Goal: Transaction & Acquisition: Purchase product/service

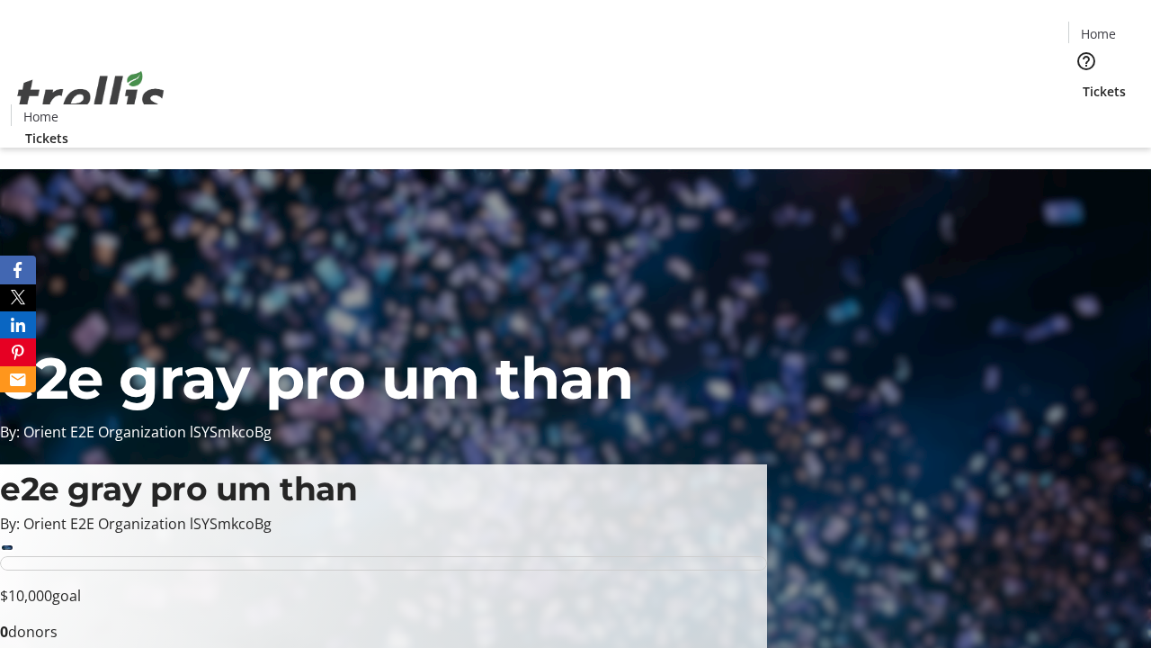
click at [1083, 82] on span "Tickets" at bounding box center [1104, 91] width 43 height 19
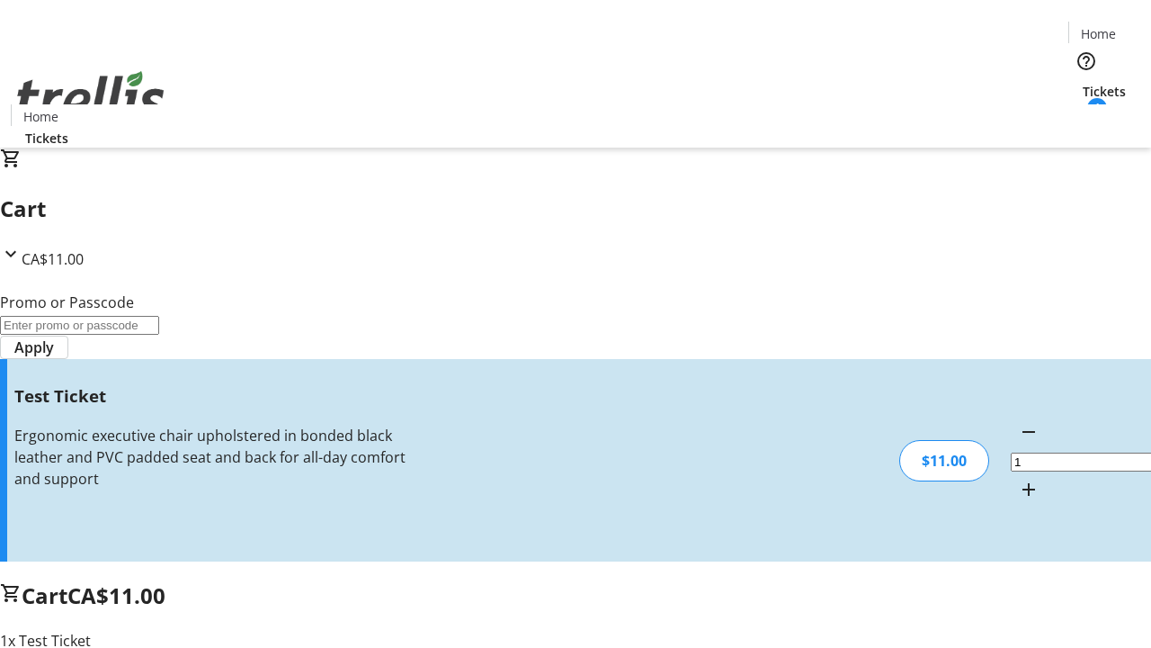
type input "UNLOCK"
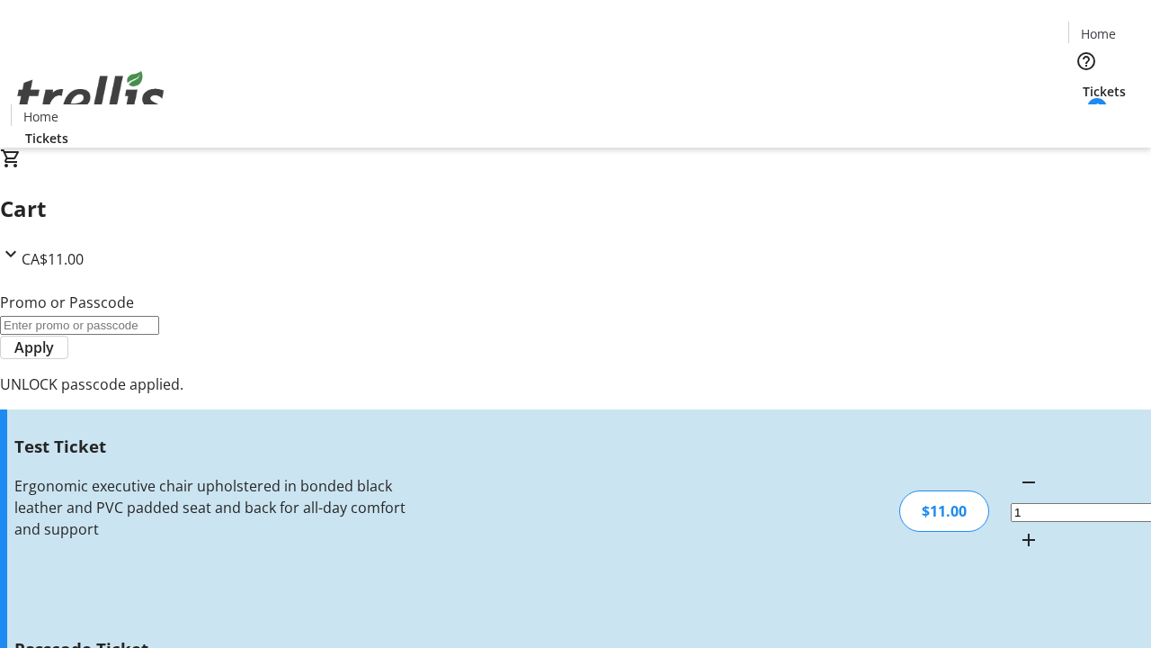
type input "5"
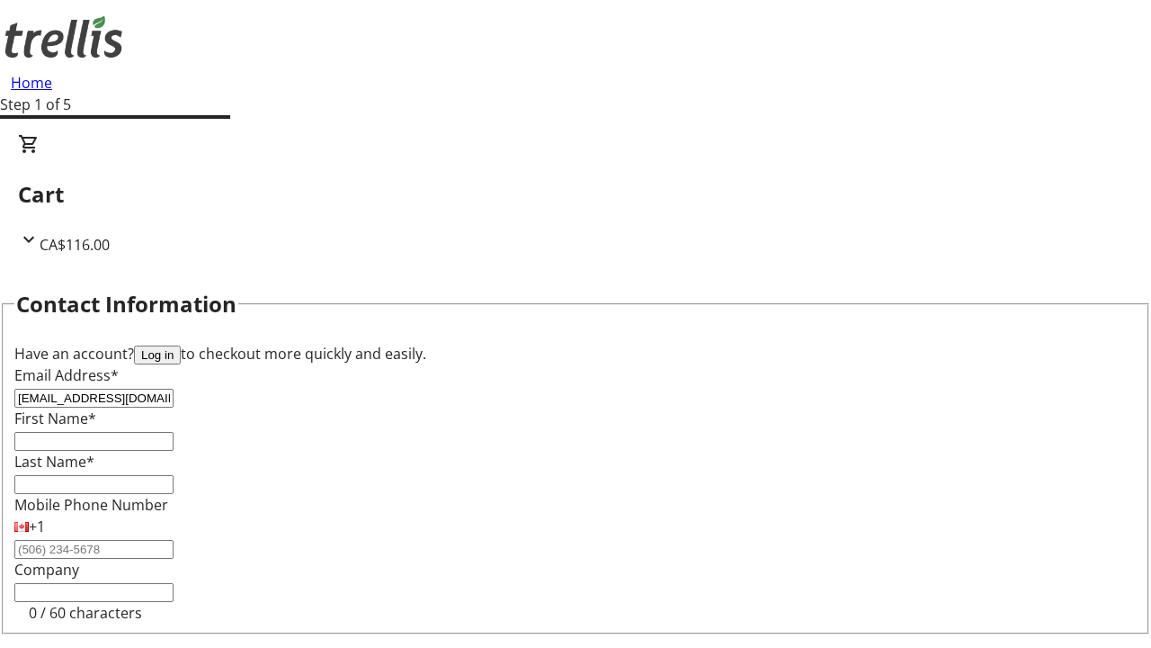
type input "[EMAIL_ADDRESS][DOMAIN_NAME]"
type input "Sydni"
type input "[PERSON_NAME]"
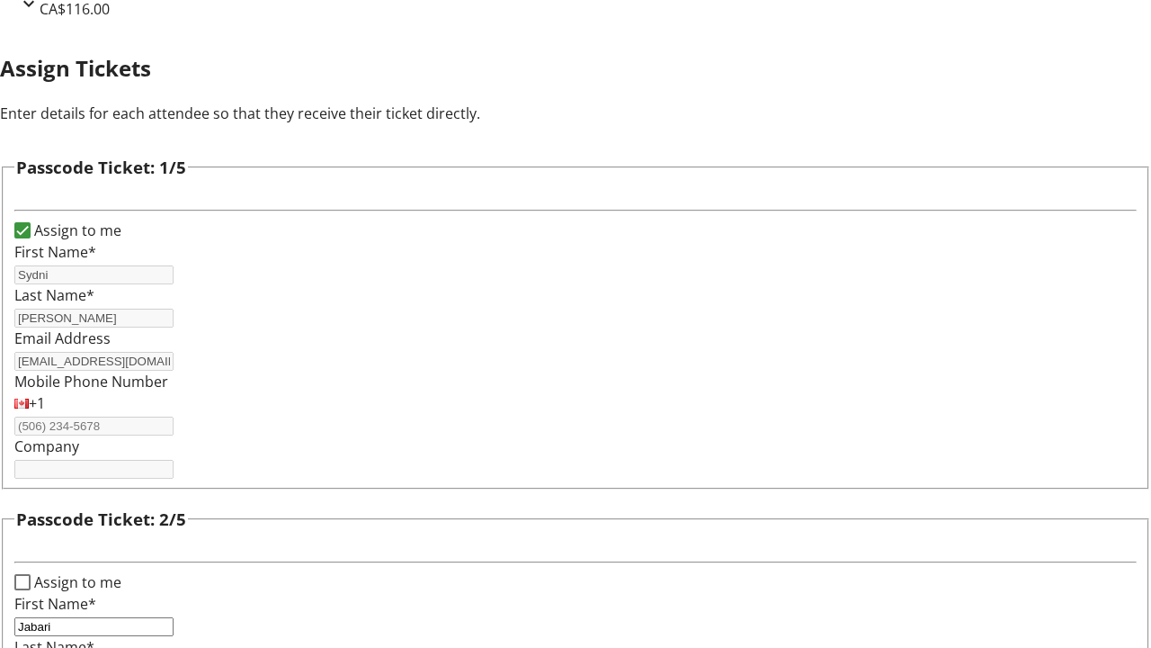
type input "Jabari"
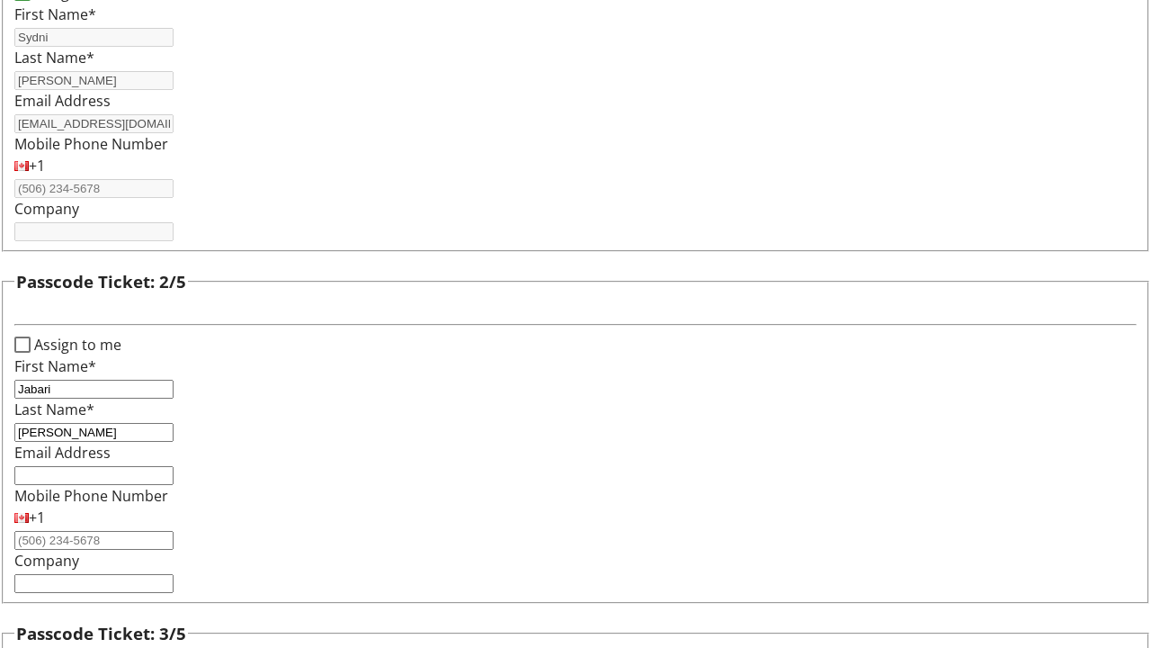
type input "[PERSON_NAME]"
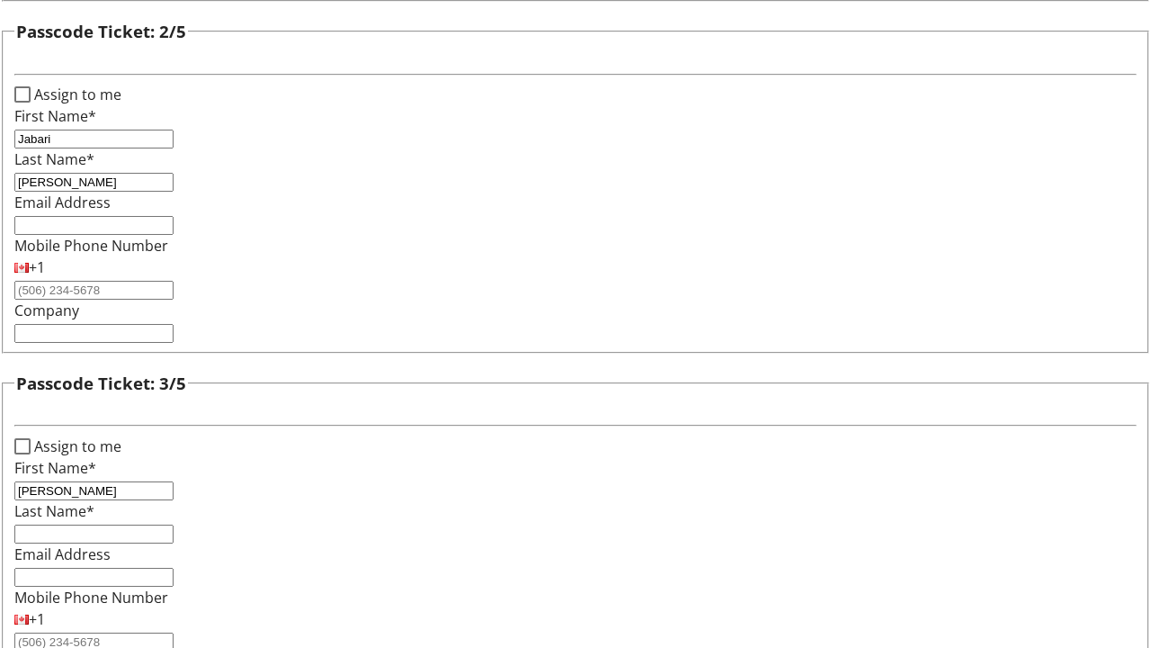
type input "[PERSON_NAME]"
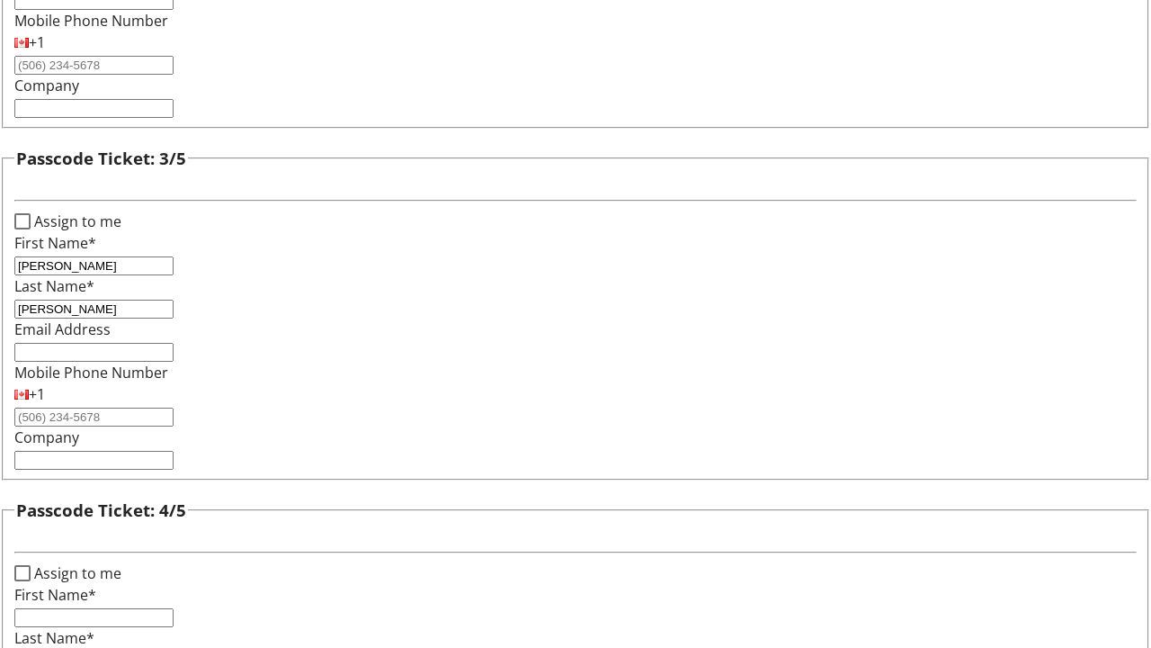
type input "[PERSON_NAME]"
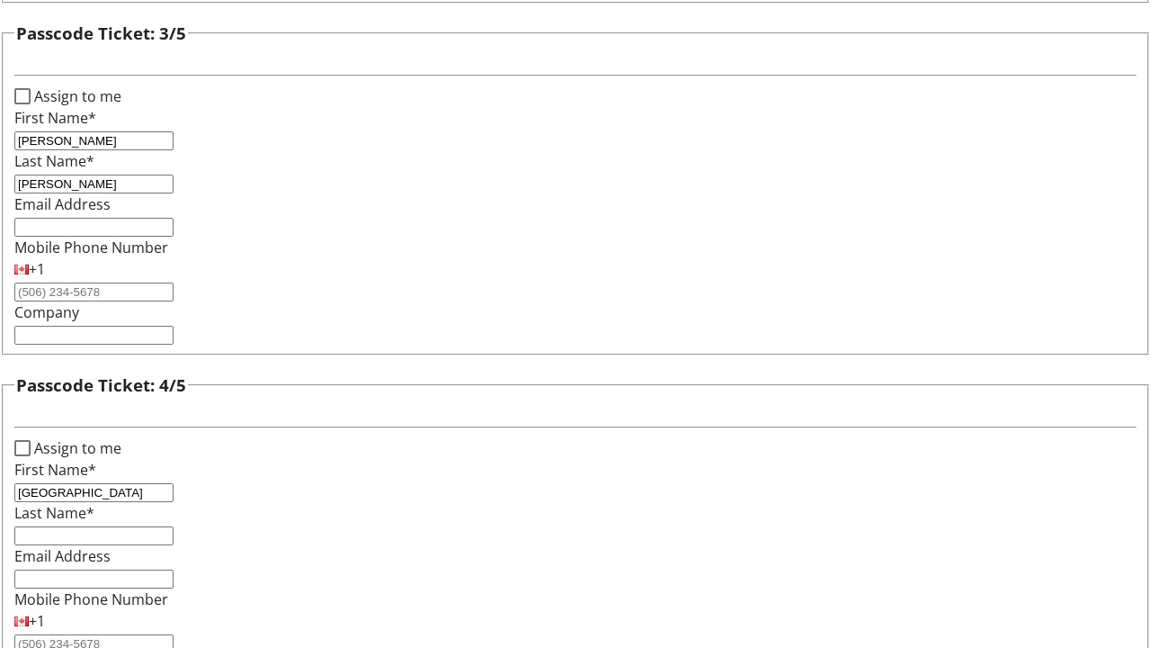
type input "[GEOGRAPHIC_DATA]"
type input "[PERSON_NAME]"
checkbox input "true"
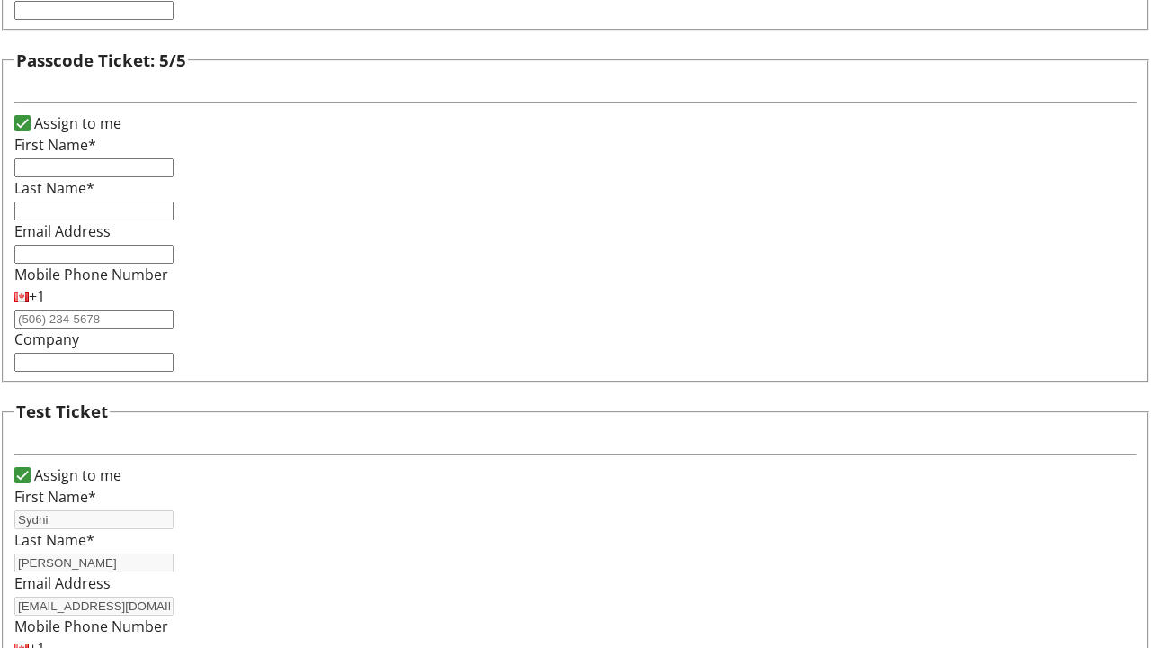
type input "Sydni"
type input "[PERSON_NAME]"
type input "[EMAIL_ADDRESS][DOMAIN_NAME]"
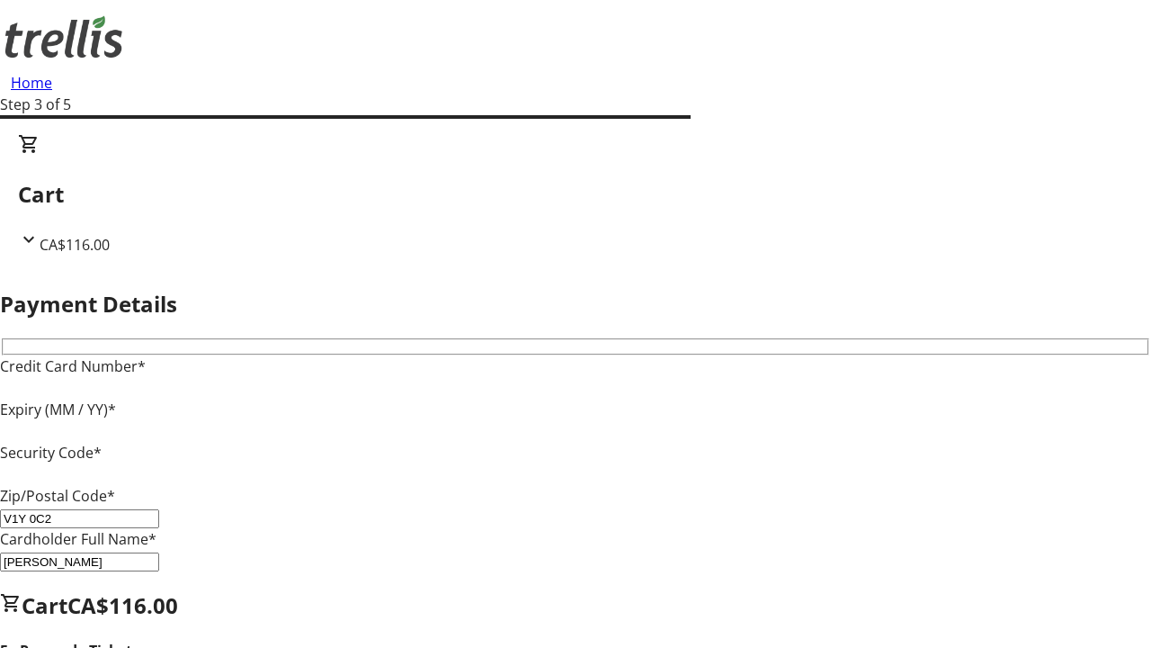
type input "V1Y 0C2"
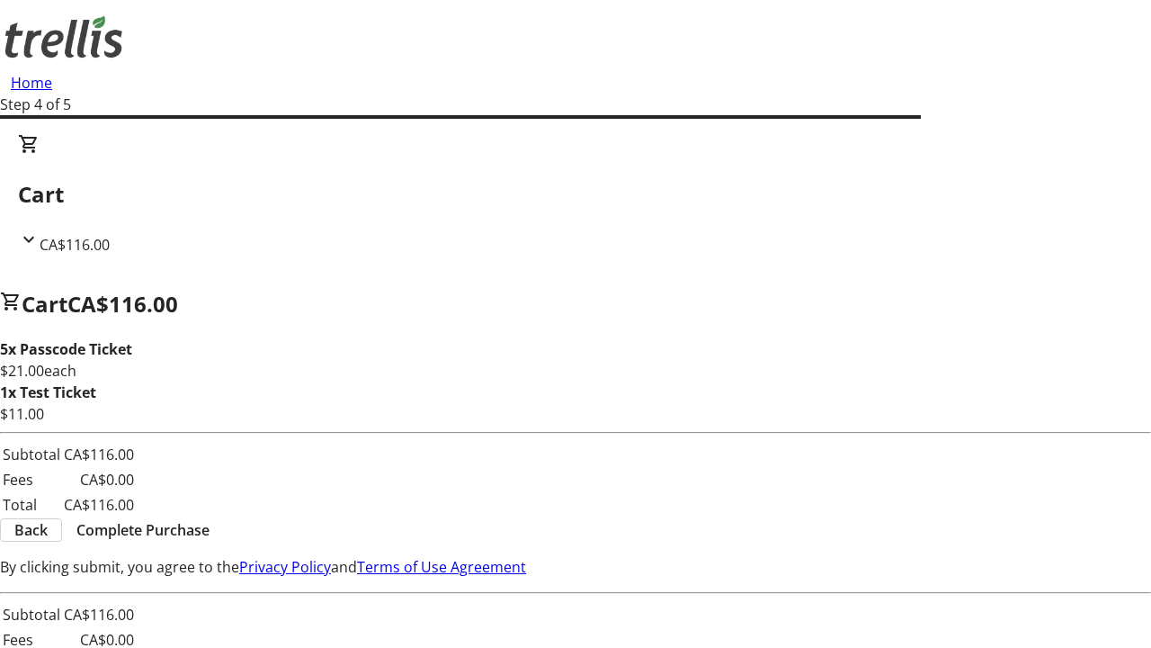
click at [210, 532] on span "Complete Purchase" at bounding box center [142, 530] width 133 height 22
